Goal: Task Accomplishment & Management: Use online tool/utility

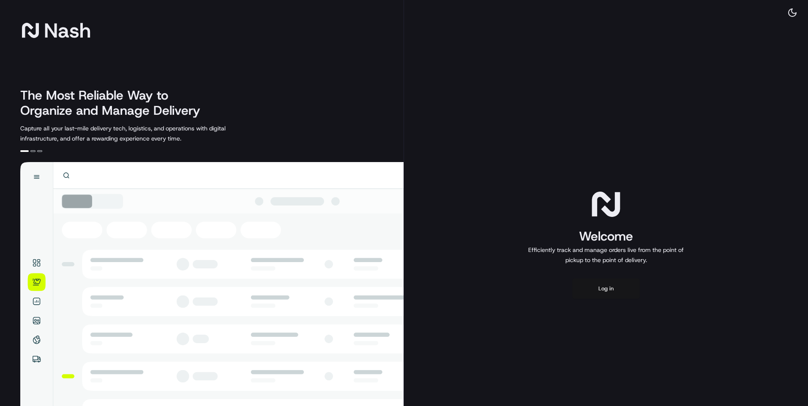
click at [625, 290] on button "Log in" at bounding box center [606, 289] width 68 height 20
